Goal: Task Accomplishment & Management: Use online tool/utility

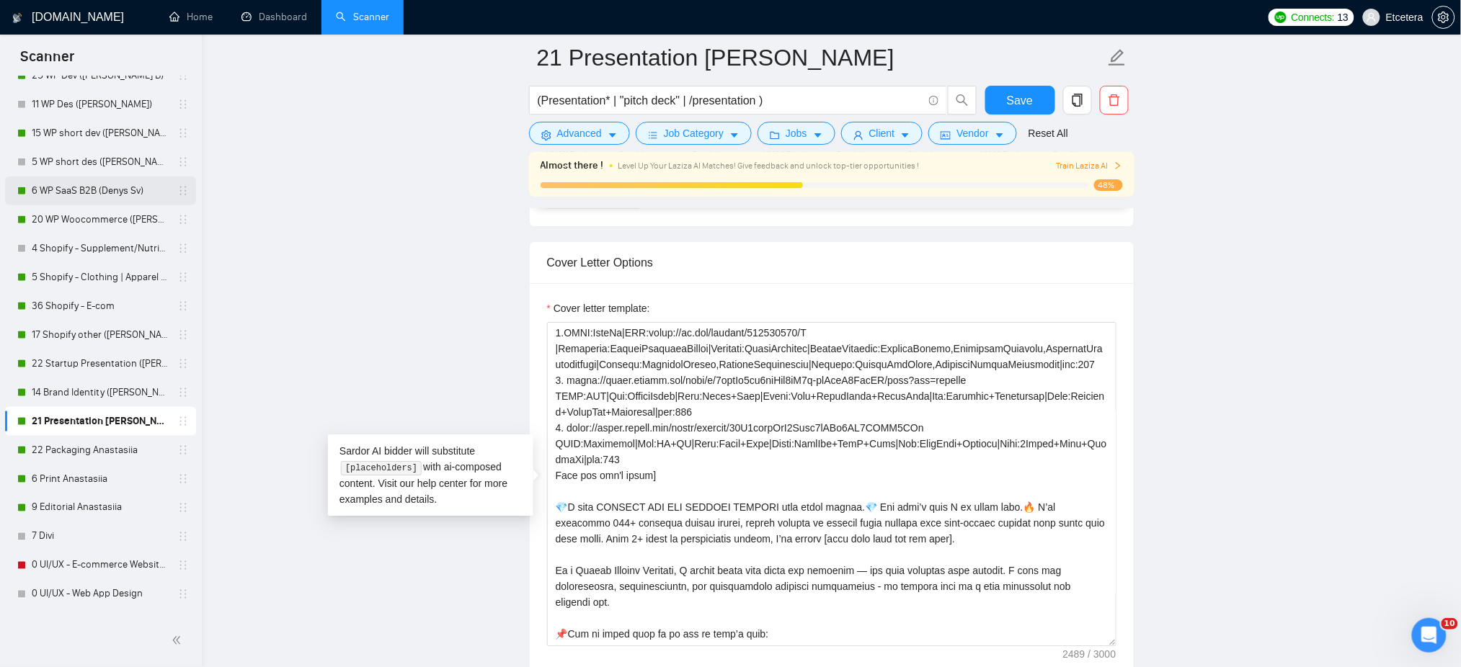
click at [115, 190] on link "6 WP SaaS B2B (Denys Sv)" at bounding box center [100, 191] width 137 height 29
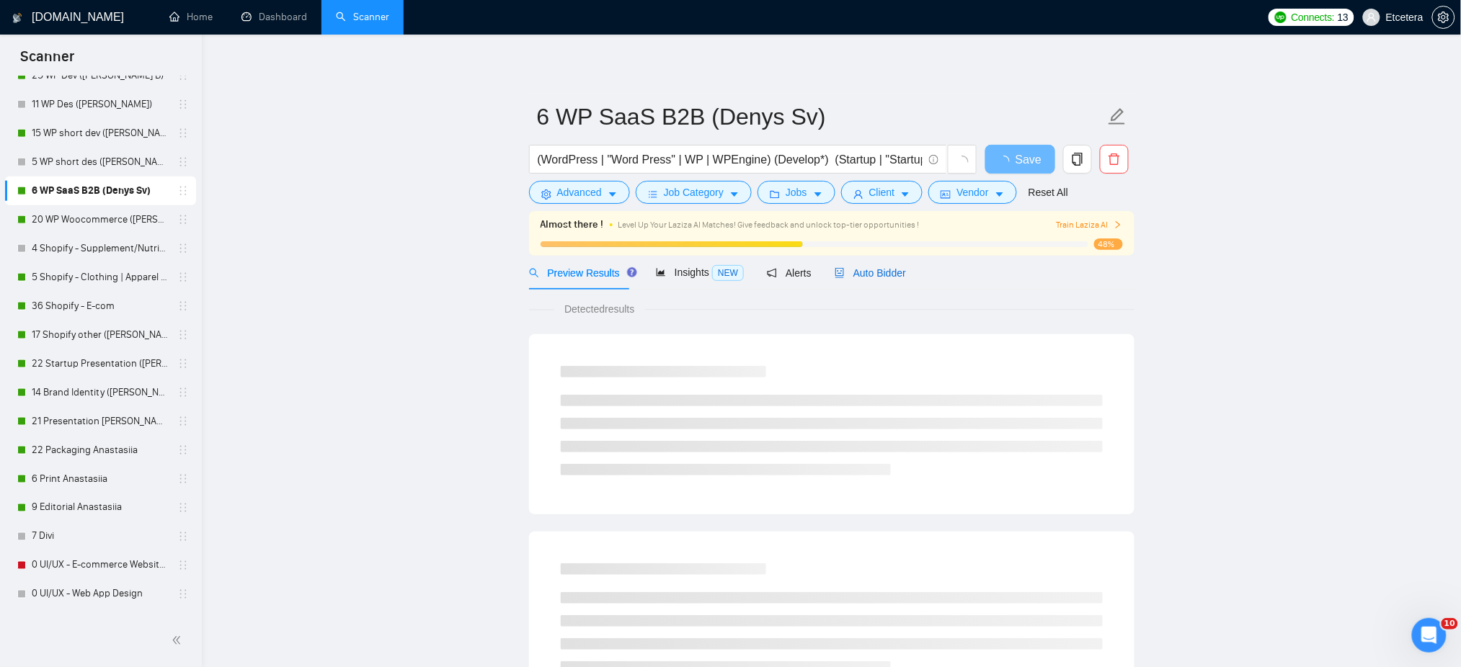
click at [875, 280] on div "Auto Bidder" at bounding box center [870, 273] width 71 height 16
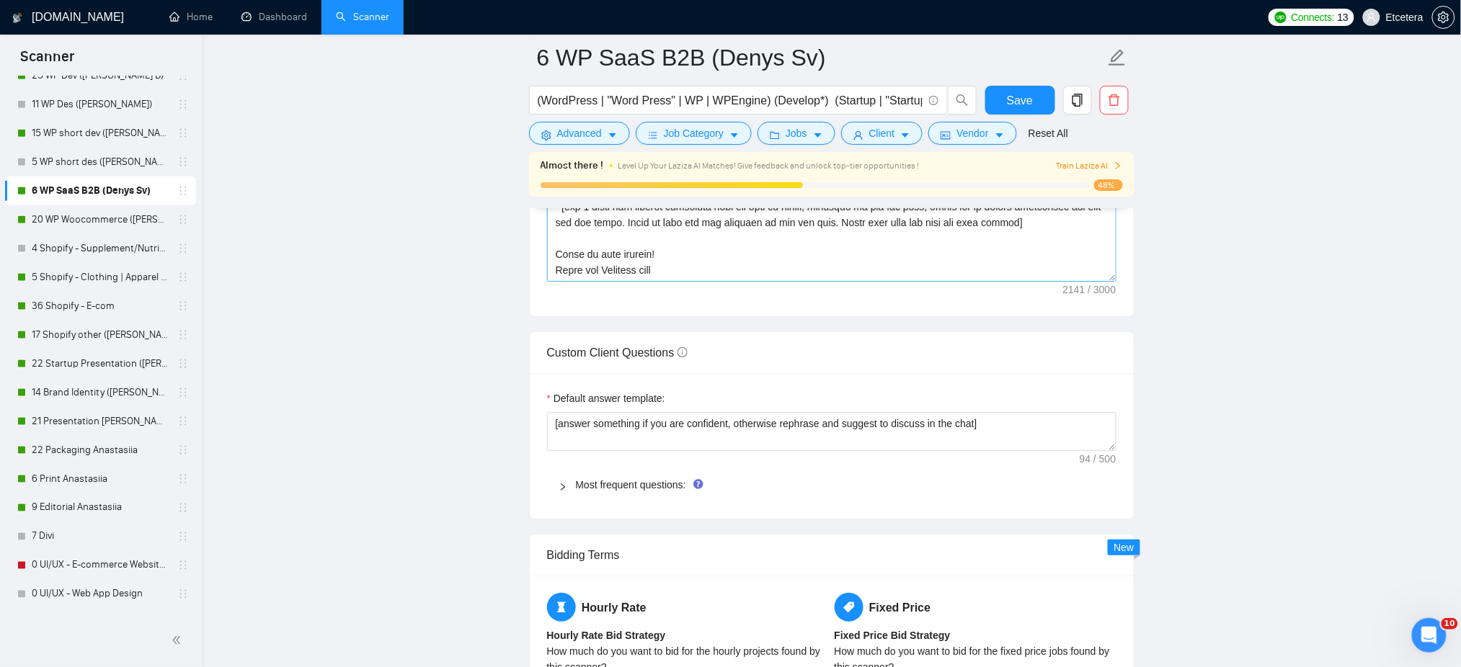
scroll to position [1921, 0]
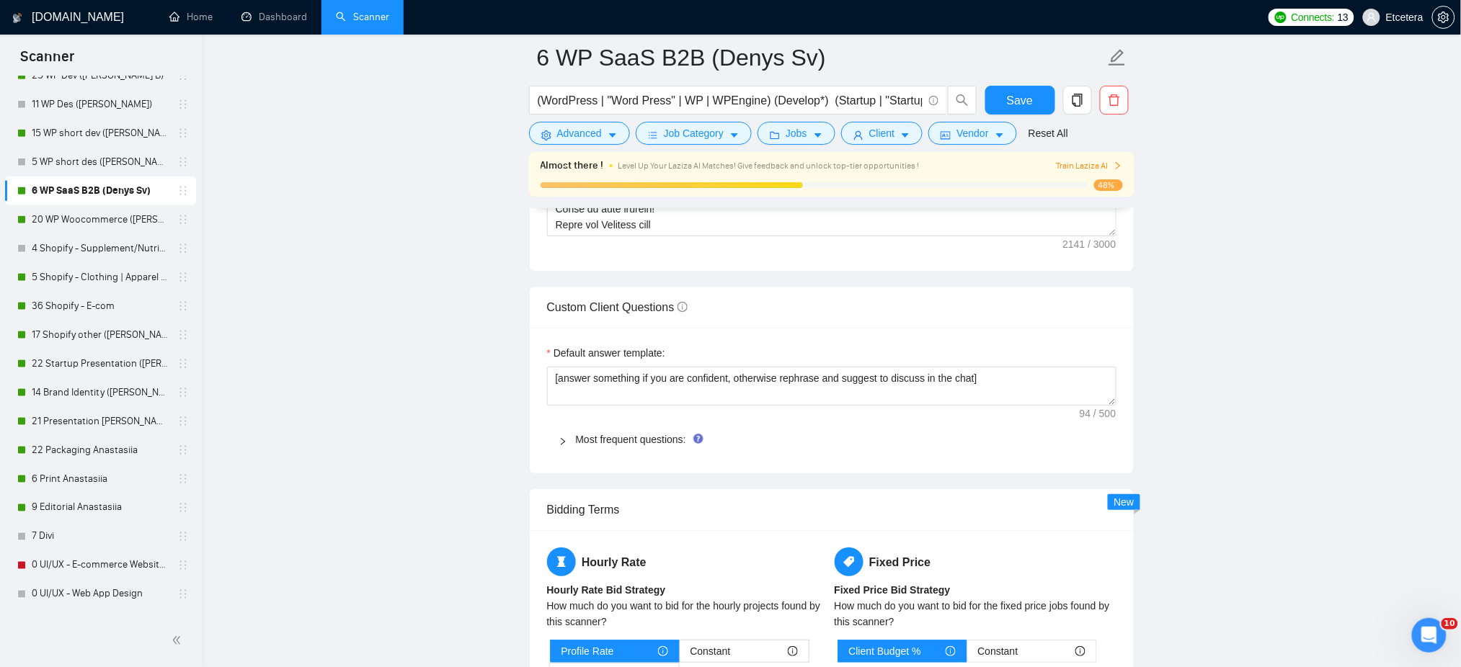
click at [562, 444] on icon "right" at bounding box center [563, 441] width 9 height 9
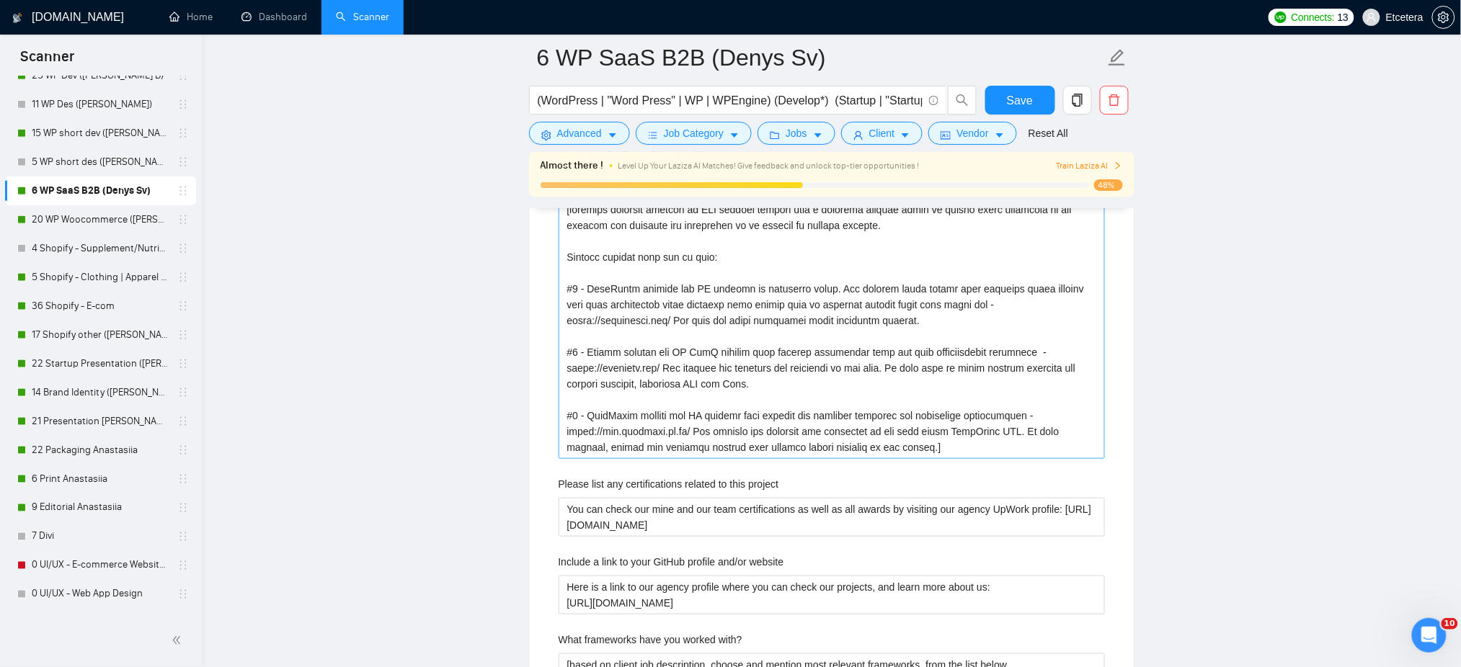
scroll to position [2306, 0]
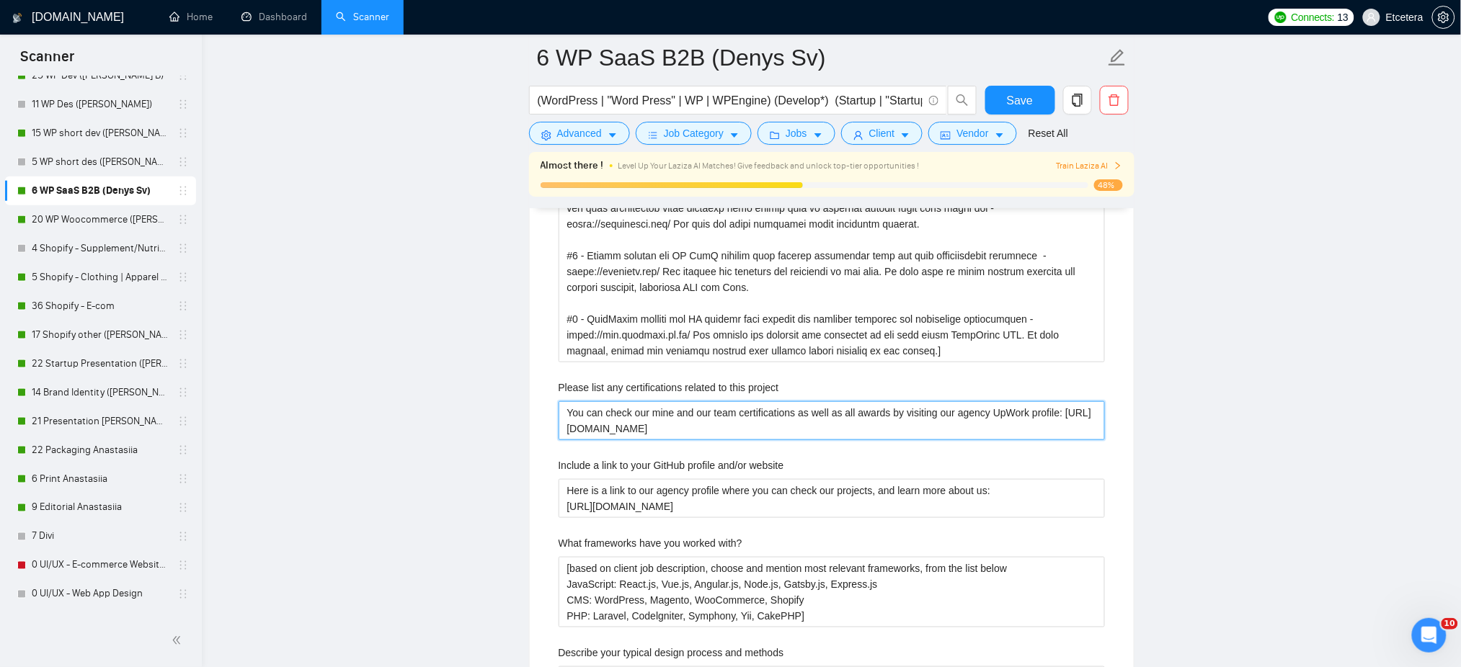
drag, startPoint x: 565, startPoint y: 416, endPoint x: 801, endPoint y: 430, distance: 236.8
click at [801, 430] on project "You can check our mine and our team certifications as well as all awards by vis…" at bounding box center [832, 420] width 546 height 39
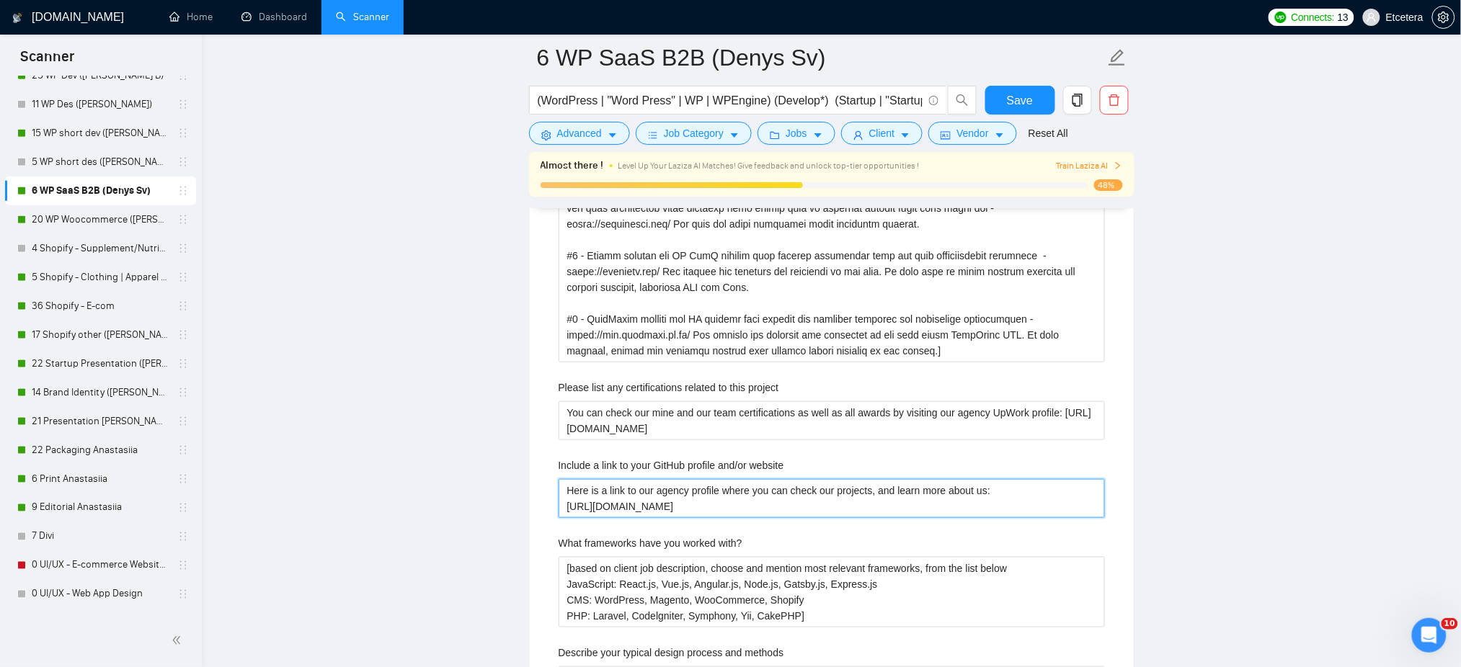
drag, startPoint x: 651, startPoint y: 492, endPoint x: 612, endPoint y: 492, distance: 38.9
click at [650, 492] on website "Here is a link to our agency profile where you can check our projects, and lear…" at bounding box center [832, 498] width 546 height 39
drag, startPoint x: 563, startPoint y: 489, endPoint x: 755, endPoint y: 507, distance: 193.2
click at [755, 507] on website "Here is a link to our agency profile where you can check our projects, and lear…" at bounding box center [832, 498] width 546 height 39
